Goal: Task Accomplishment & Management: Use online tool/utility

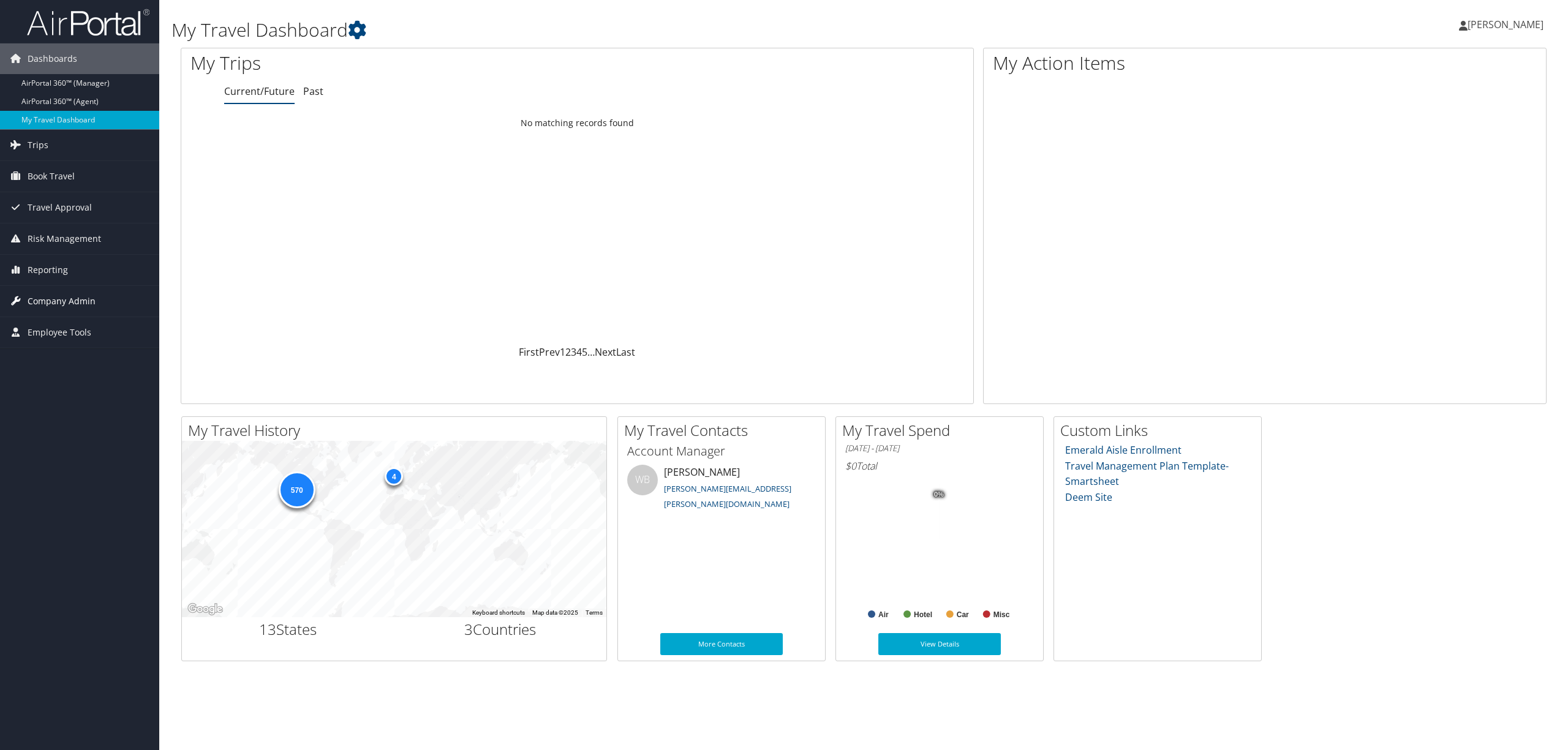
click at [63, 298] on span "Company Admin" at bounding box center [61, 302] width 68 height 31
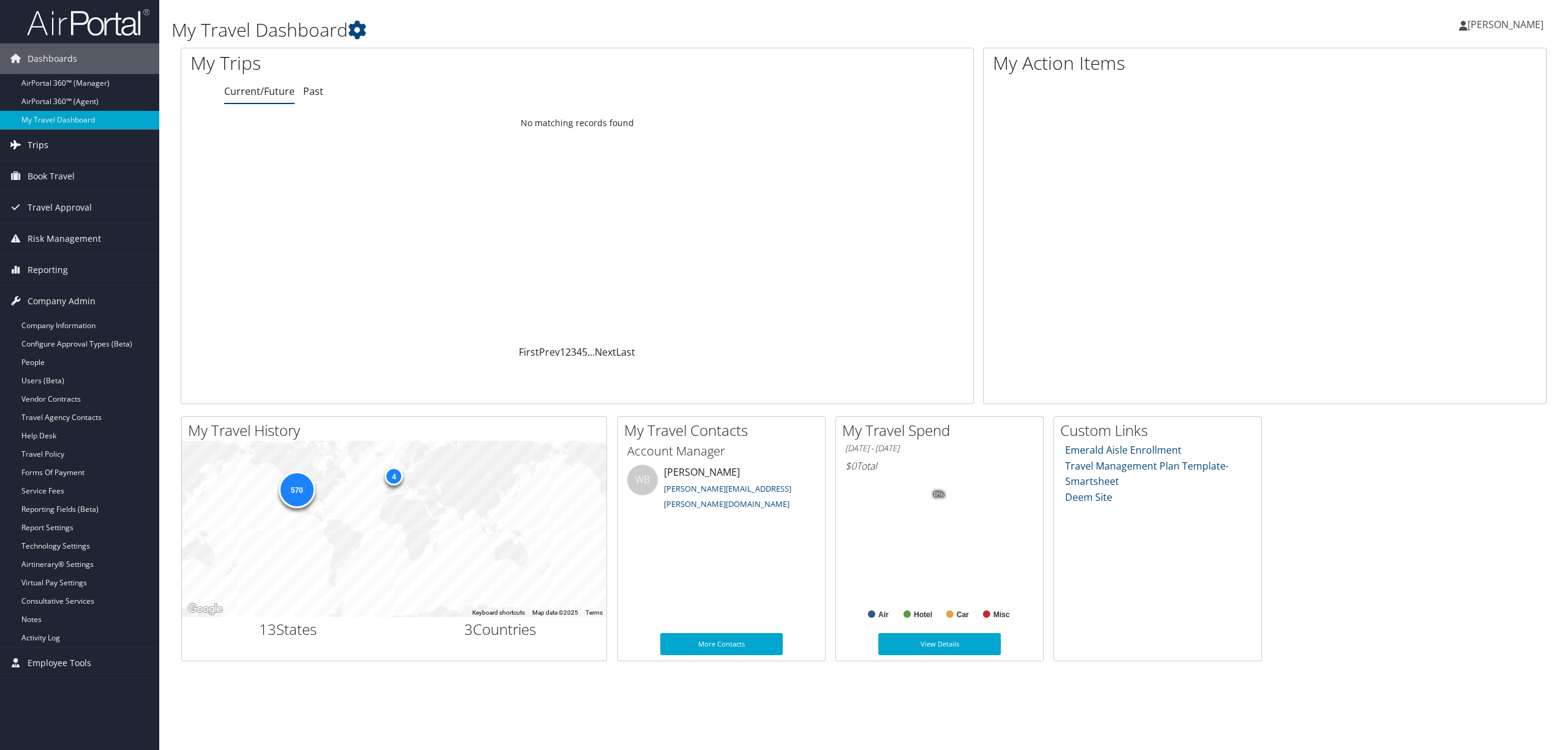
click at [60, 137] on link "Trips" at bounding box center [80, 145] width 159 height 31
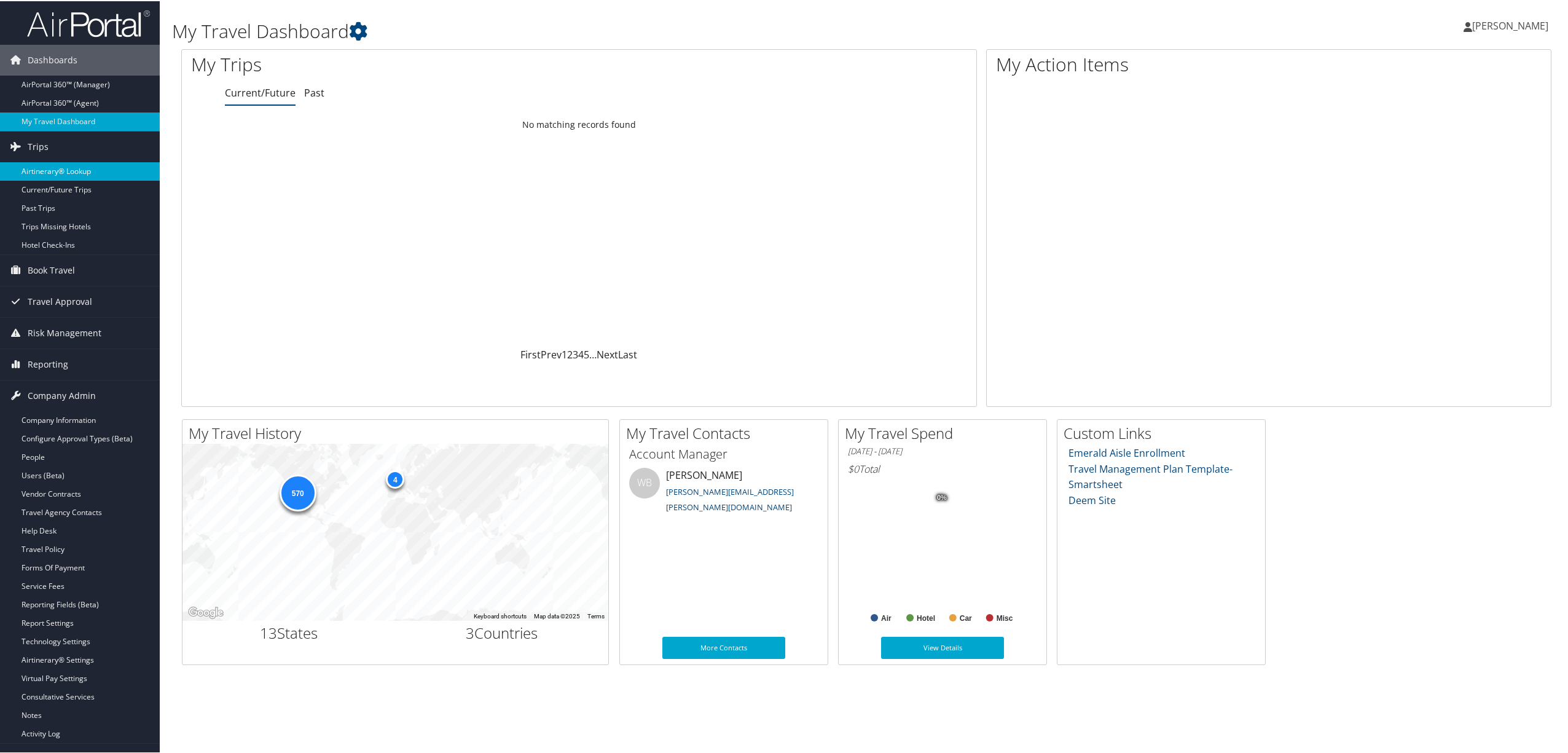
click at [48, 172] on link "Airtinerary® Lookup" at bounding box center [80, 171] width 160 height 18
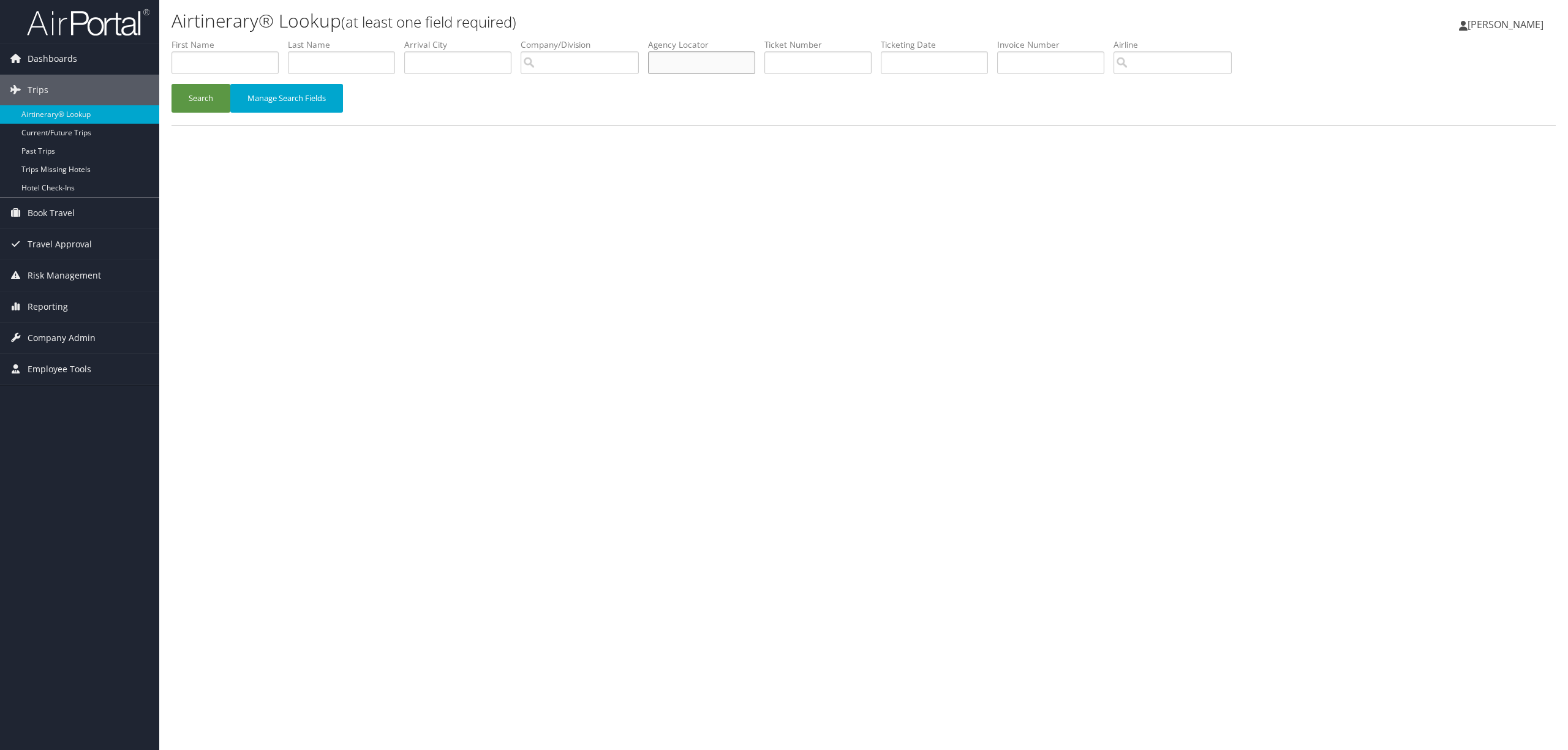
click at [682, 61] on input "text" at bounding box center [702, 63] width 107 height 23
paste input "CWY0QH"
click at [214, 96] on button "Search" at bounding box center [201, 99] width 59 height 29
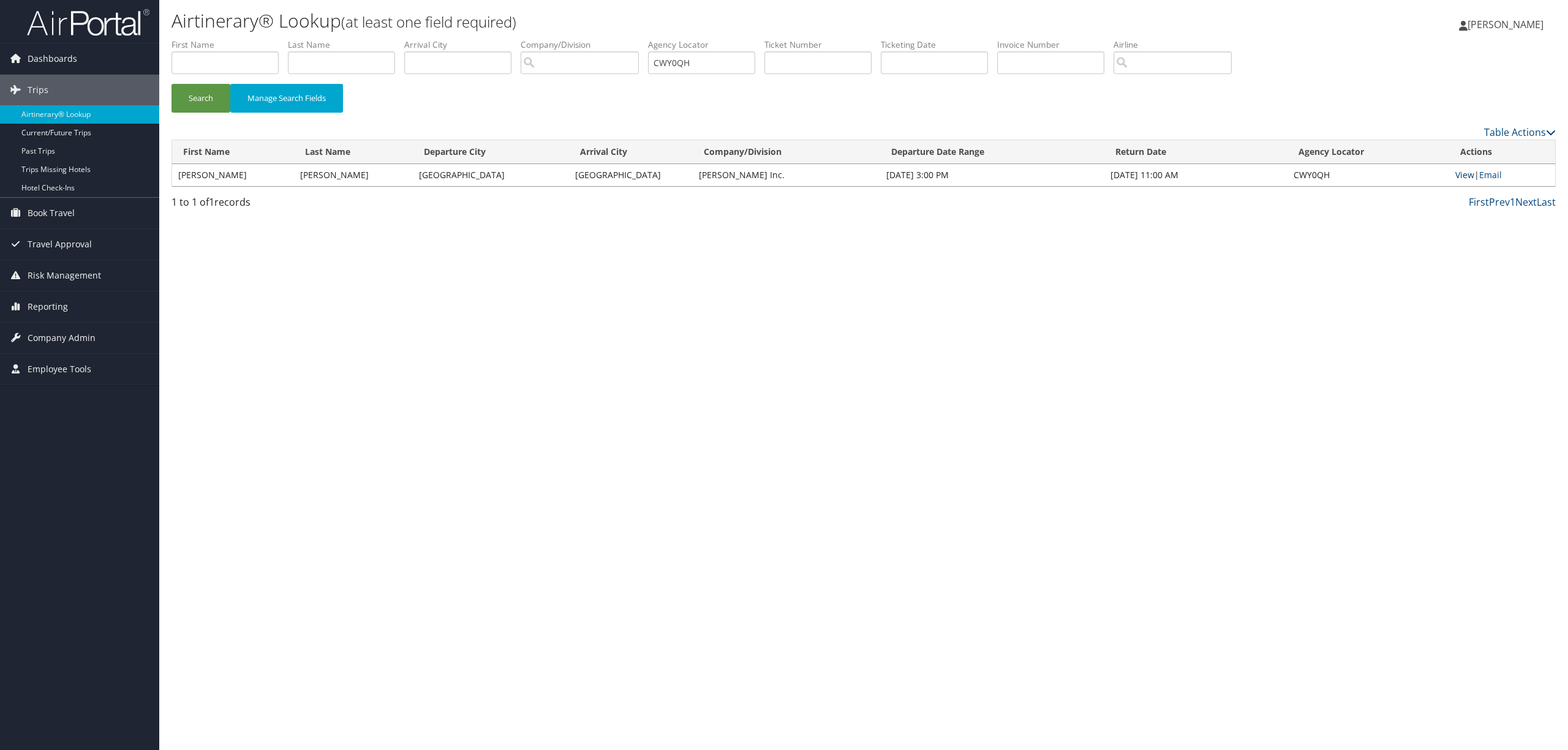
click at [1459, 173] on link "View" at bounding box center [1465, 174] width 19 height 11
drag, startPoint x: 719, startPoint y: 63, endPoint x: 538, endPoint y: 71, distance: 181.2
click at [538, 38] on ul "First Name Last Name Departure City Arrival City Company/Division Airport/City …" at bounding box center [864, 38] width 1384 height 0
paste input "ZWC0X"
type input "CZWC0X"
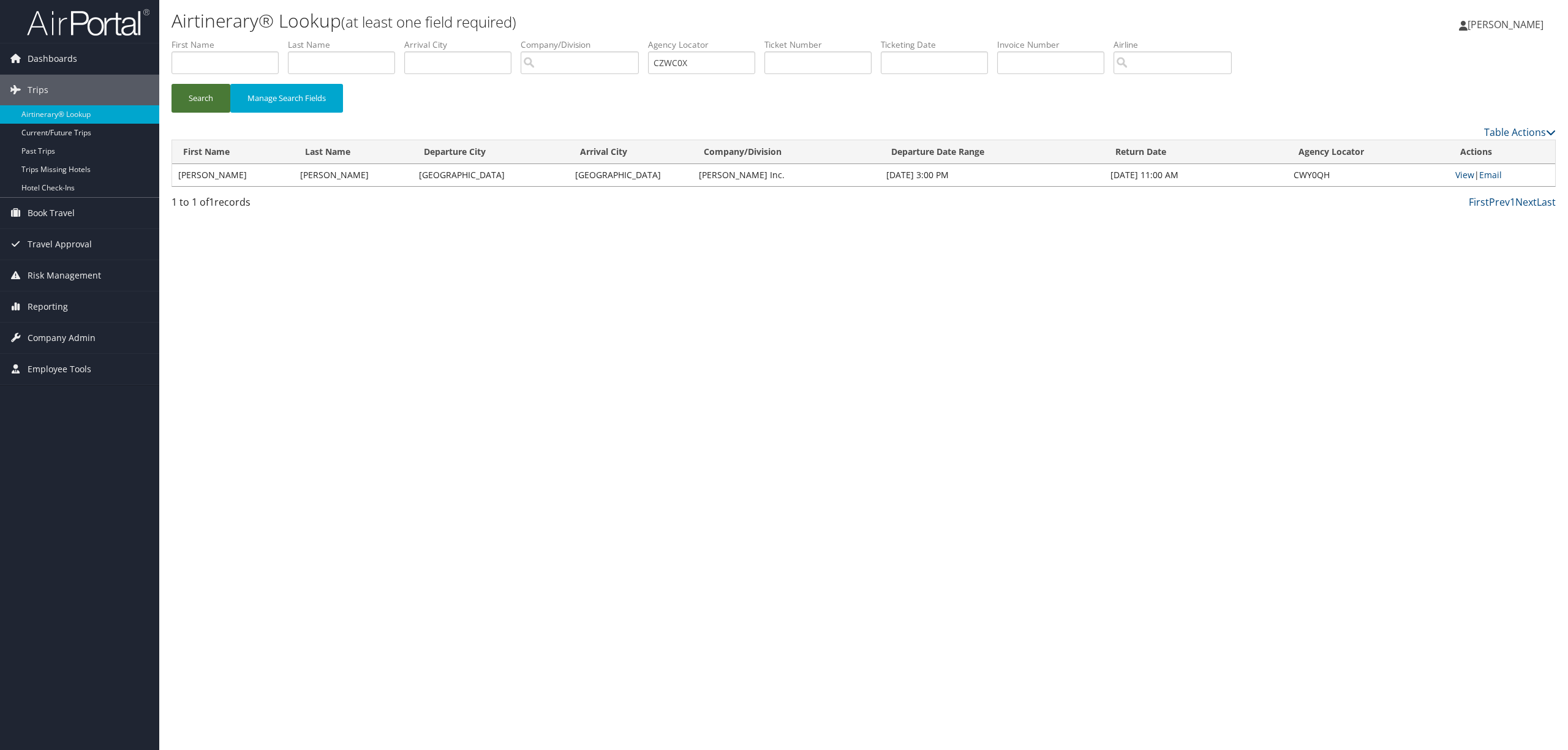
click at [191, 96] on button "Search" at bounding box center [201, 99] width 59 height 29
click at [1468, 170] on link "View" at bounding box center [1467, 174] width 19 height 11
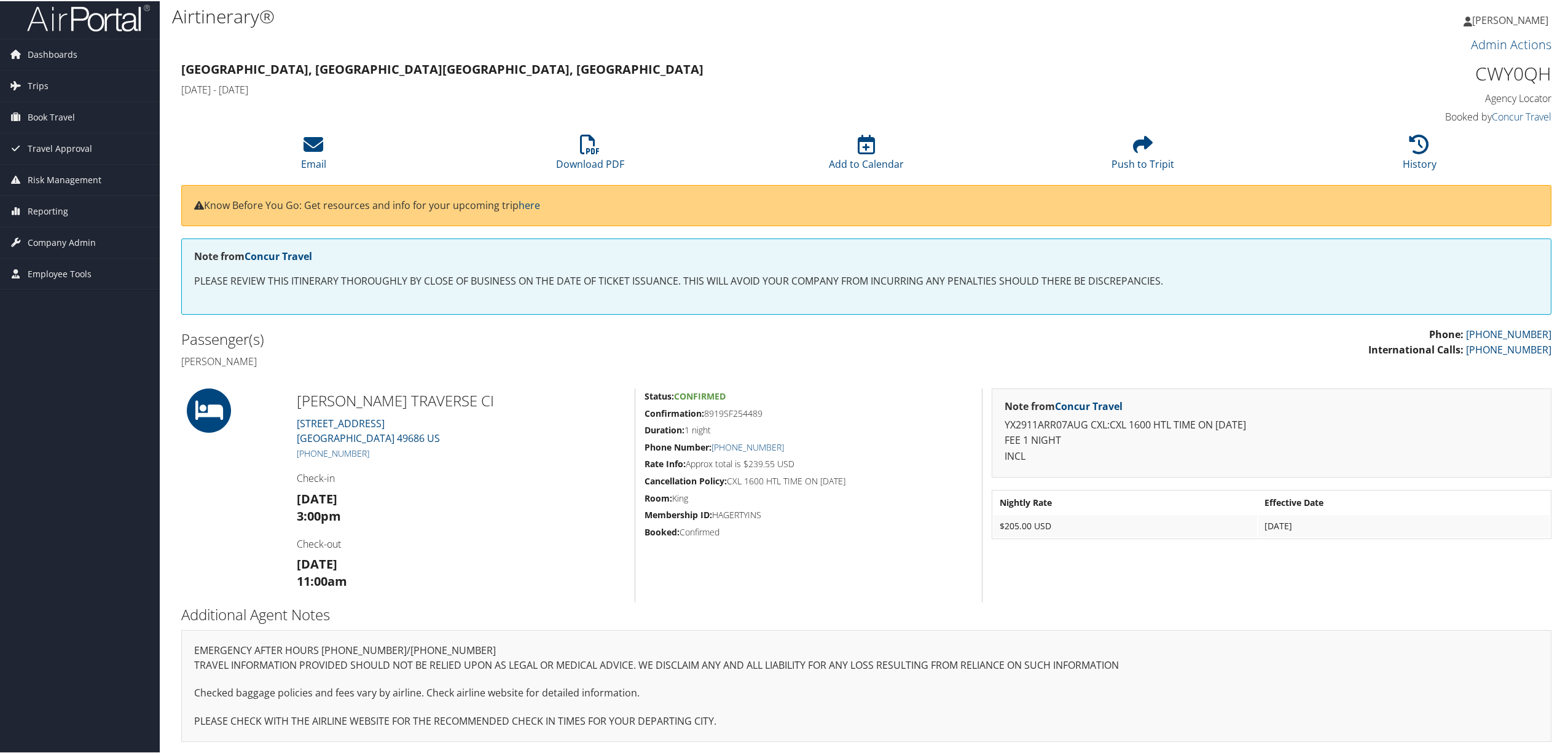
scroll to position [6, 0]
click at [1414, 151] on icon at bounding box center [1419, 144] width 20 height 20
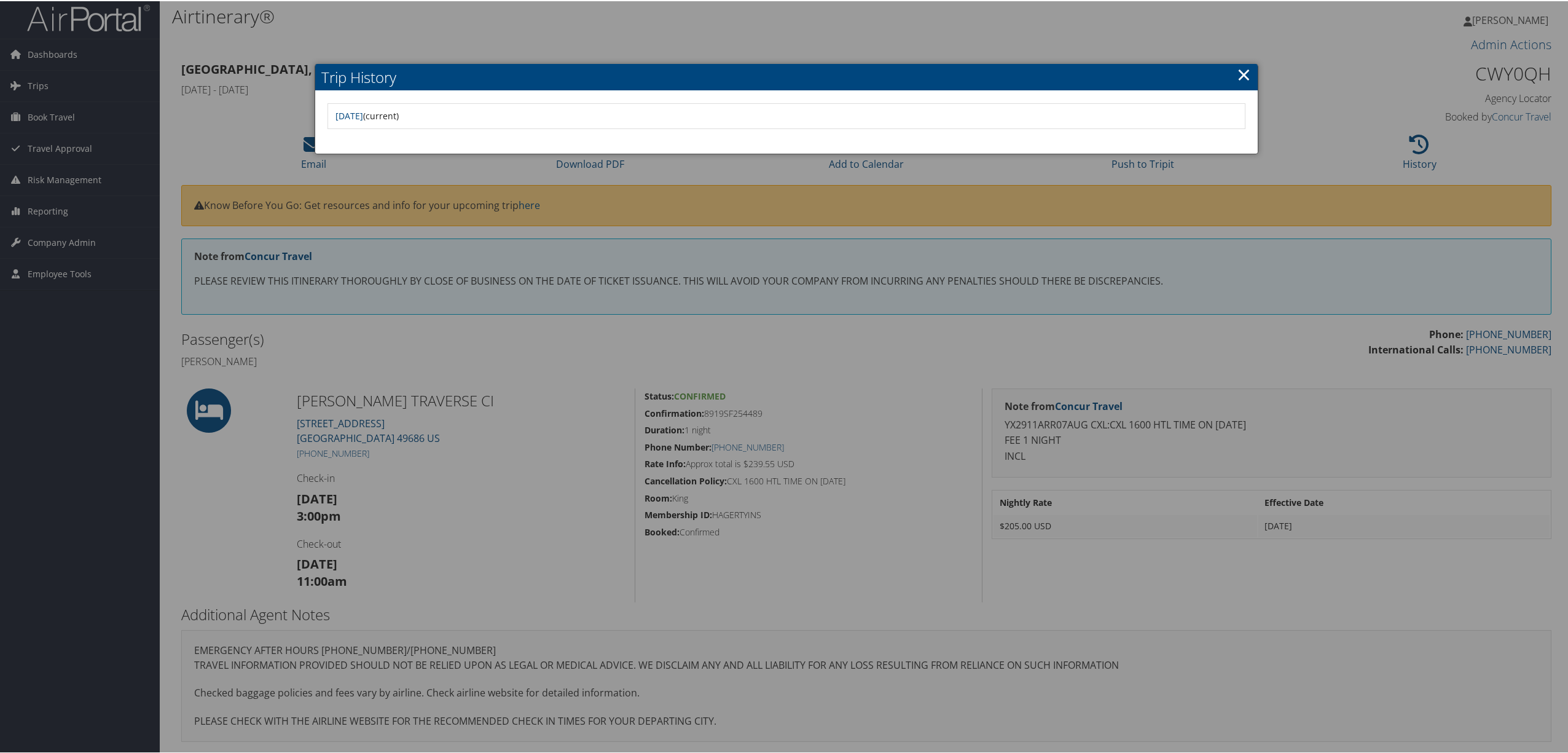
click at [1044, 29] on div at bounding box center [786, 376] width 1573 height 753
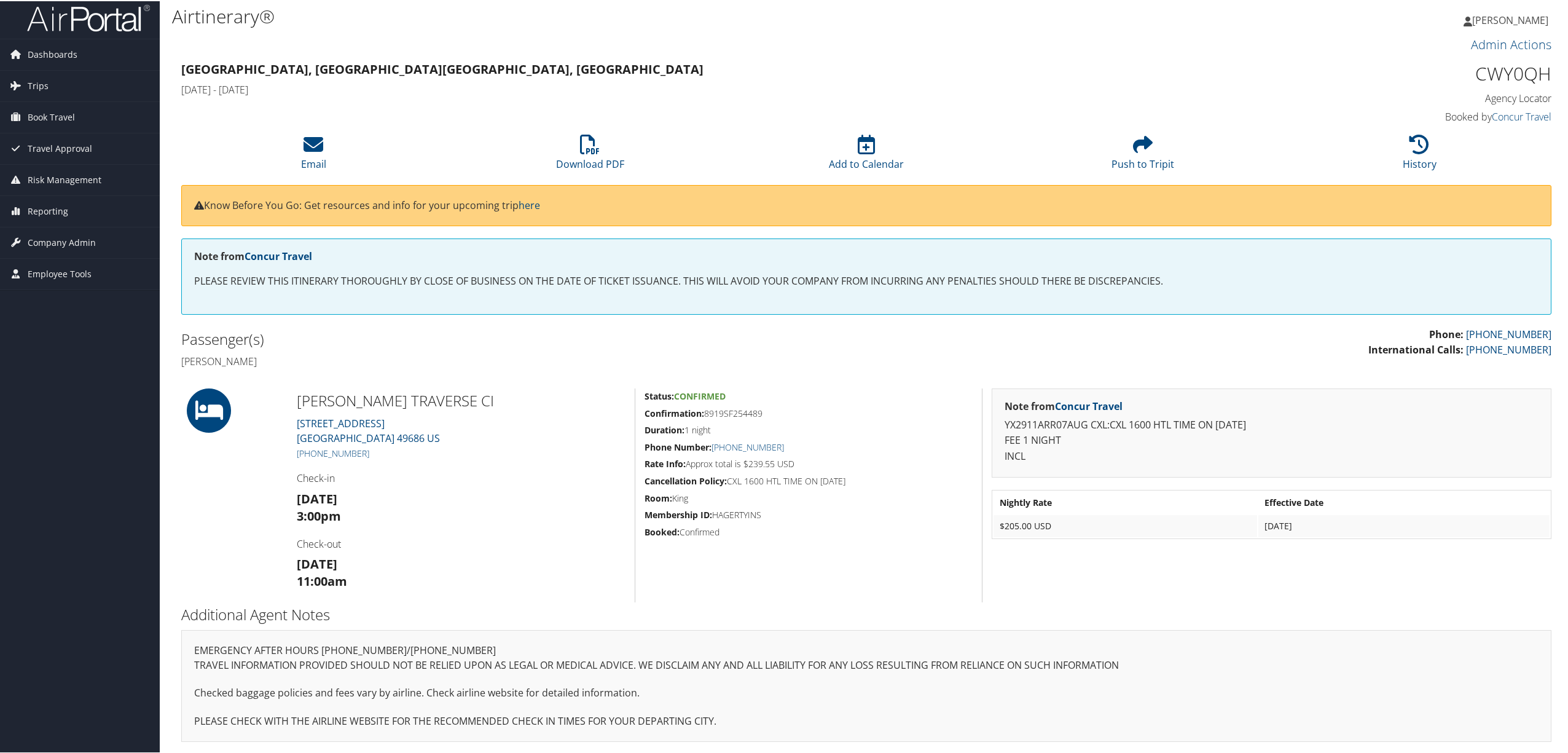
click at [1473, 69] on h1 "CWY0QH" at bounding box center [1387, 73] width 329 height 26
click at [1472, 72] on h1 "CWY0QH" at bounding box center [1387, 73] width 329 height 26
drag, startPoint x: 1477, startPoint y: 69, endPoint x: 1494, endPoint y: 69, distance: 17.0
click at [1494, 69] on h1 "CWY0QH" at bounding box center [1387, 73] width 329 height 26
click at [1545, 69] on h1 "CWY0QH" at bounding box center [1387, 73] width 329 height 26
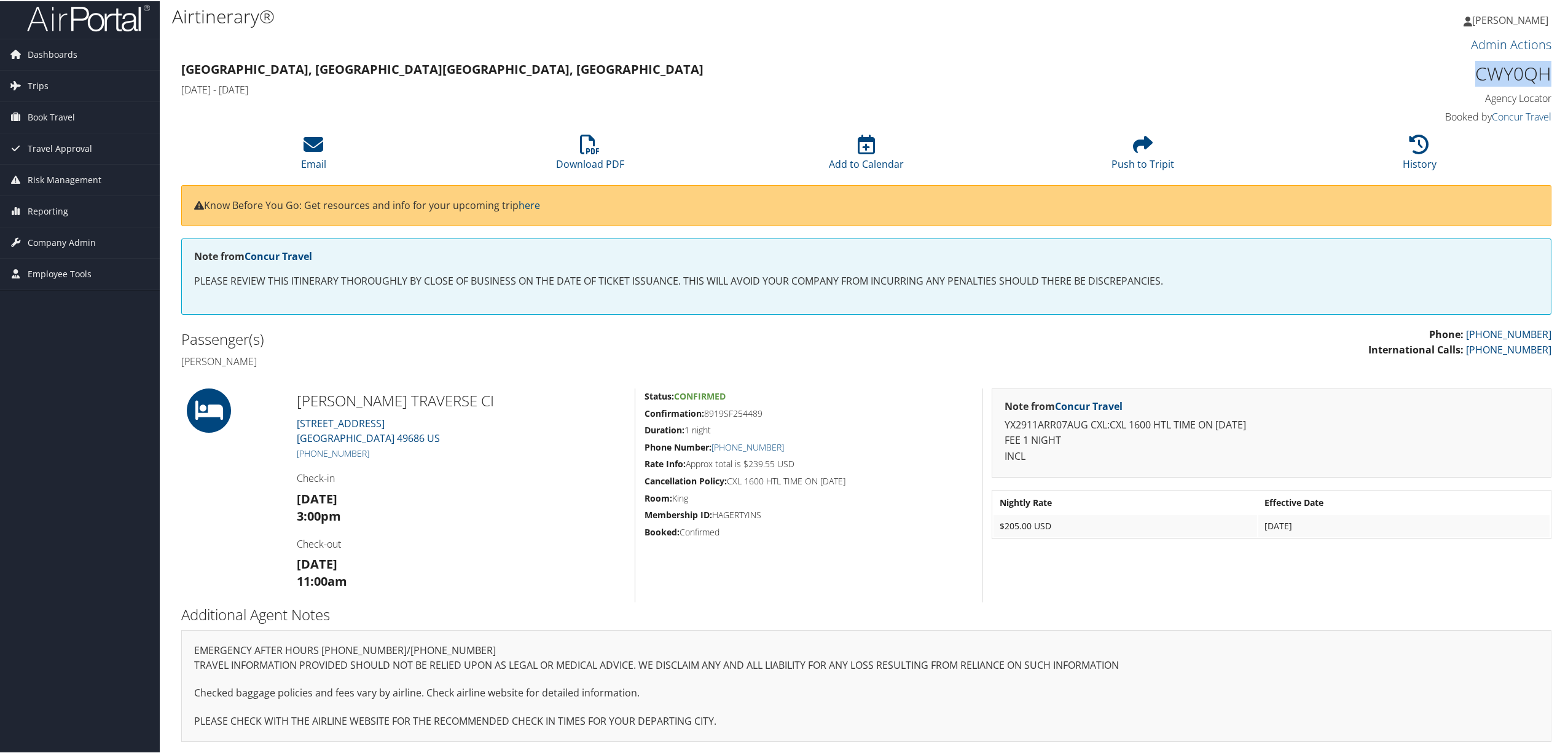
drag, startPoint x: 1545, startPoint y: 69, endPoint x: 1472, endPoint y: 72, distance: 73.1
click at [1472, 72] on h1 "CWY0QH" at bounding box center [1387, 73] width 329 height 26
copy h1 "CWY0QH"
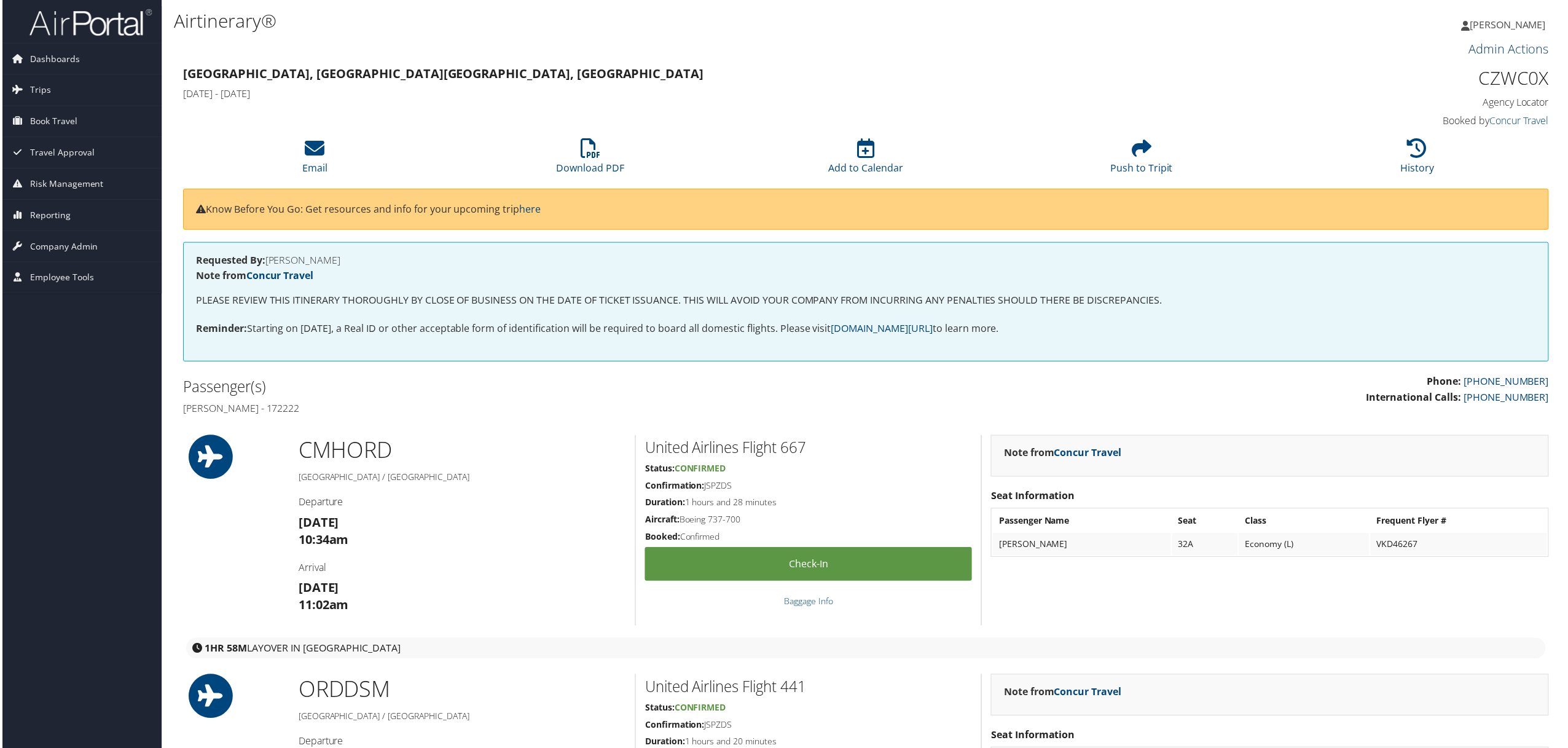
click at [1490, 41] on link "Admin Actions" at bounding box center [1511, 49] width 81 height 17
click at [1482, 67] on link "Repair Airtinerary®" at bounding box center [1497, 69] width 100 height 21
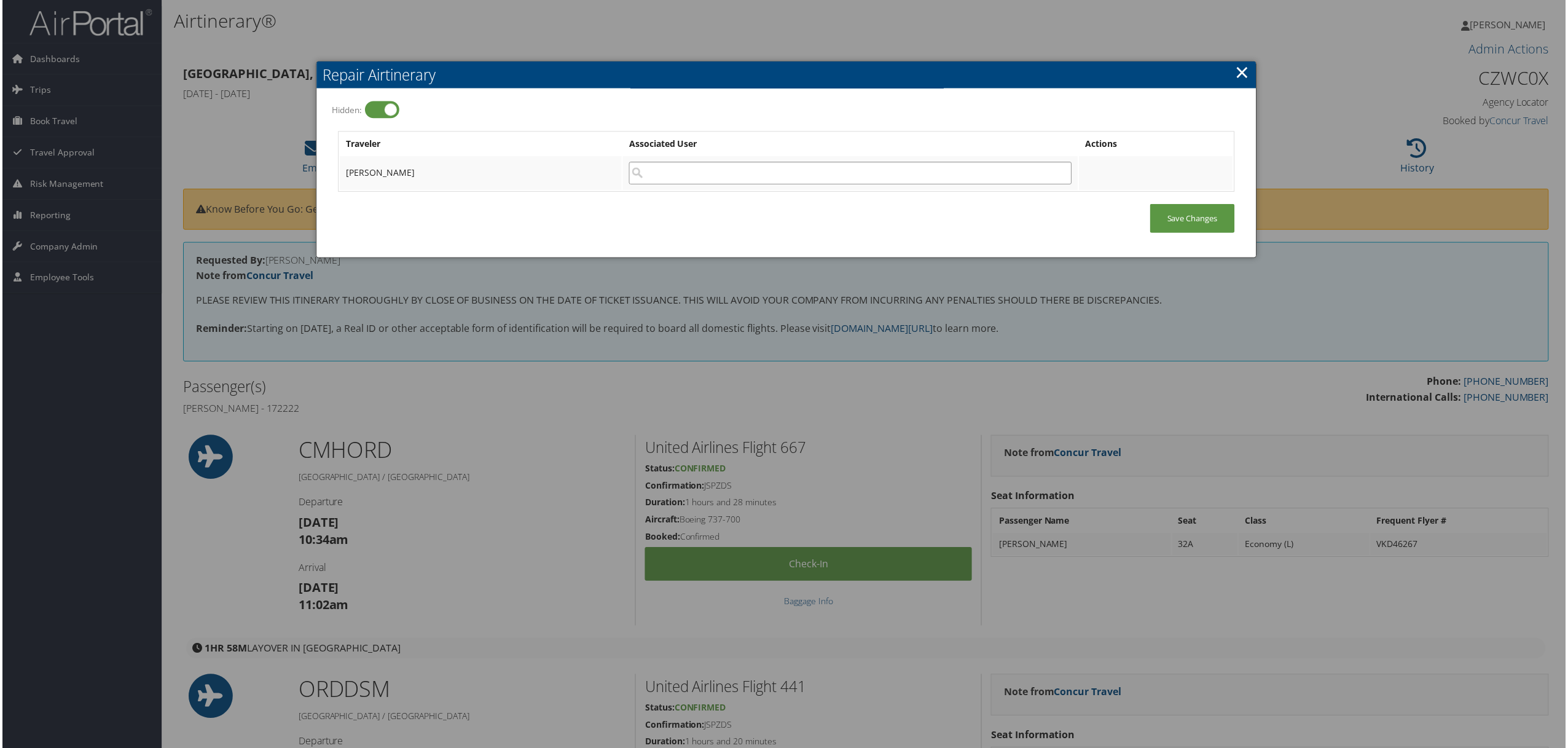
click at [712, 170] on input "search" at bounding box center [851, 174] width 444 height 23
click at [1239, 69] on link "×" at bounding box center [1244, 72] width 14 height 25
